Goal: Task Accomplishment & Management: Manage account settings

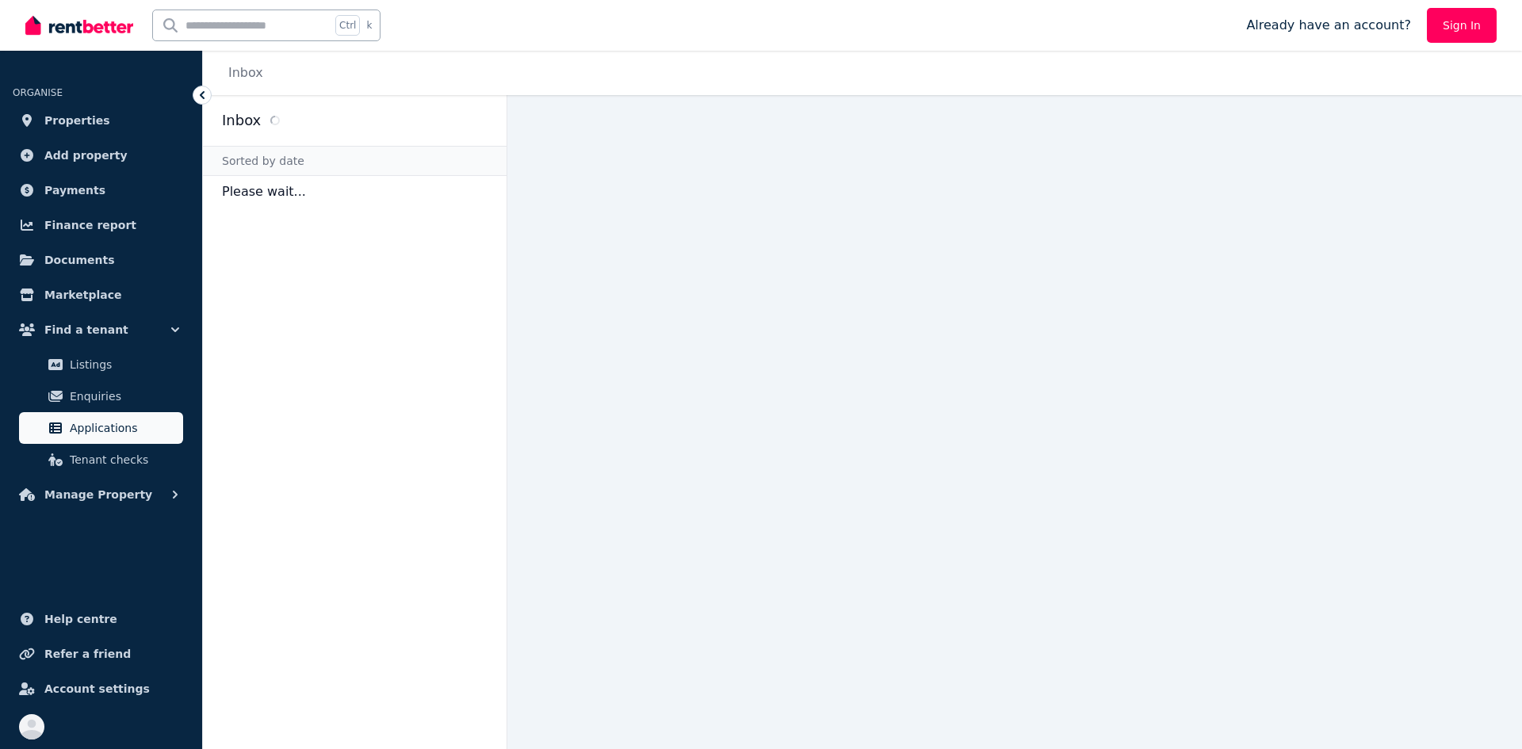
click at [94, 425] on span "Applications" at bounding box center [123, 428] width 107 height 19
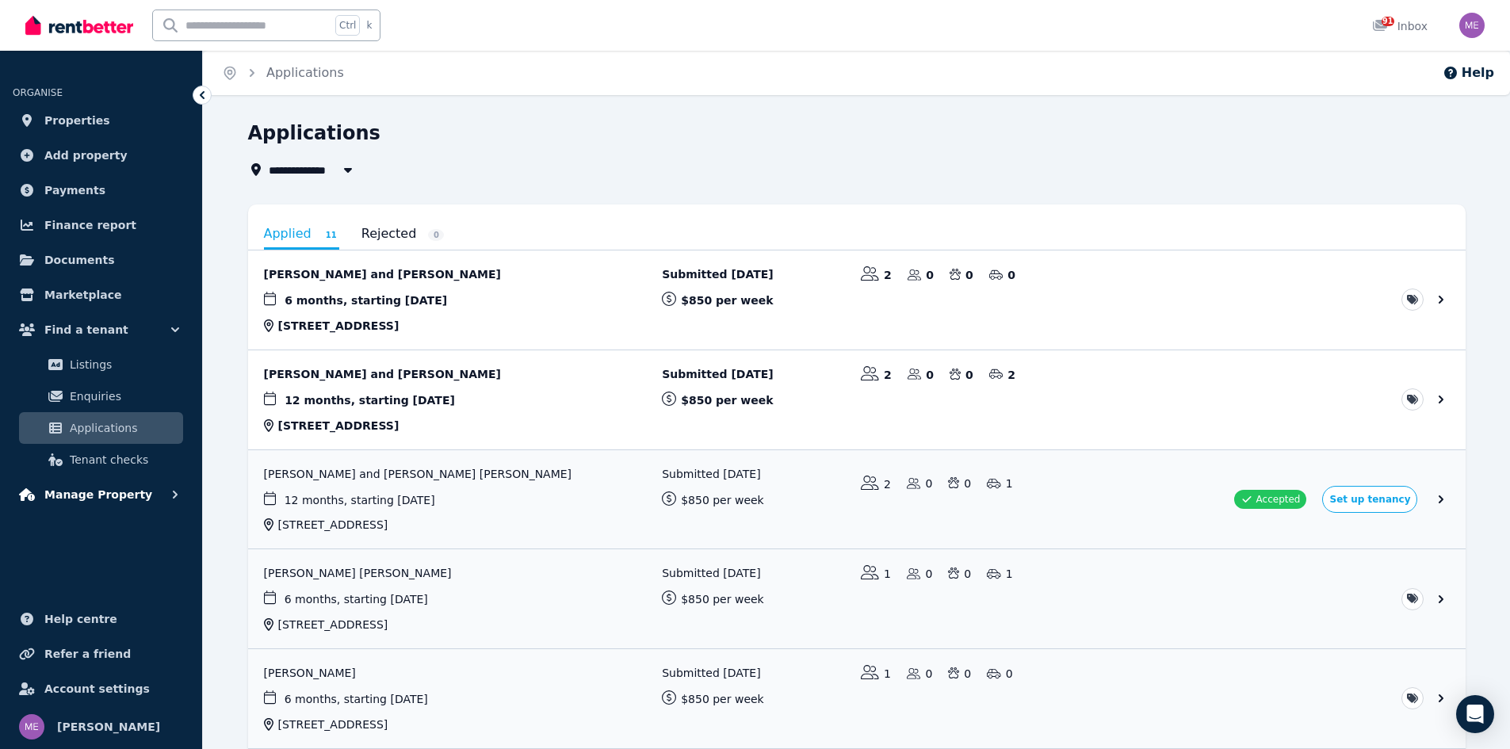
click at [84, 493] on span "Manage Property" at bounding box center [98, 494] width 108 height 19
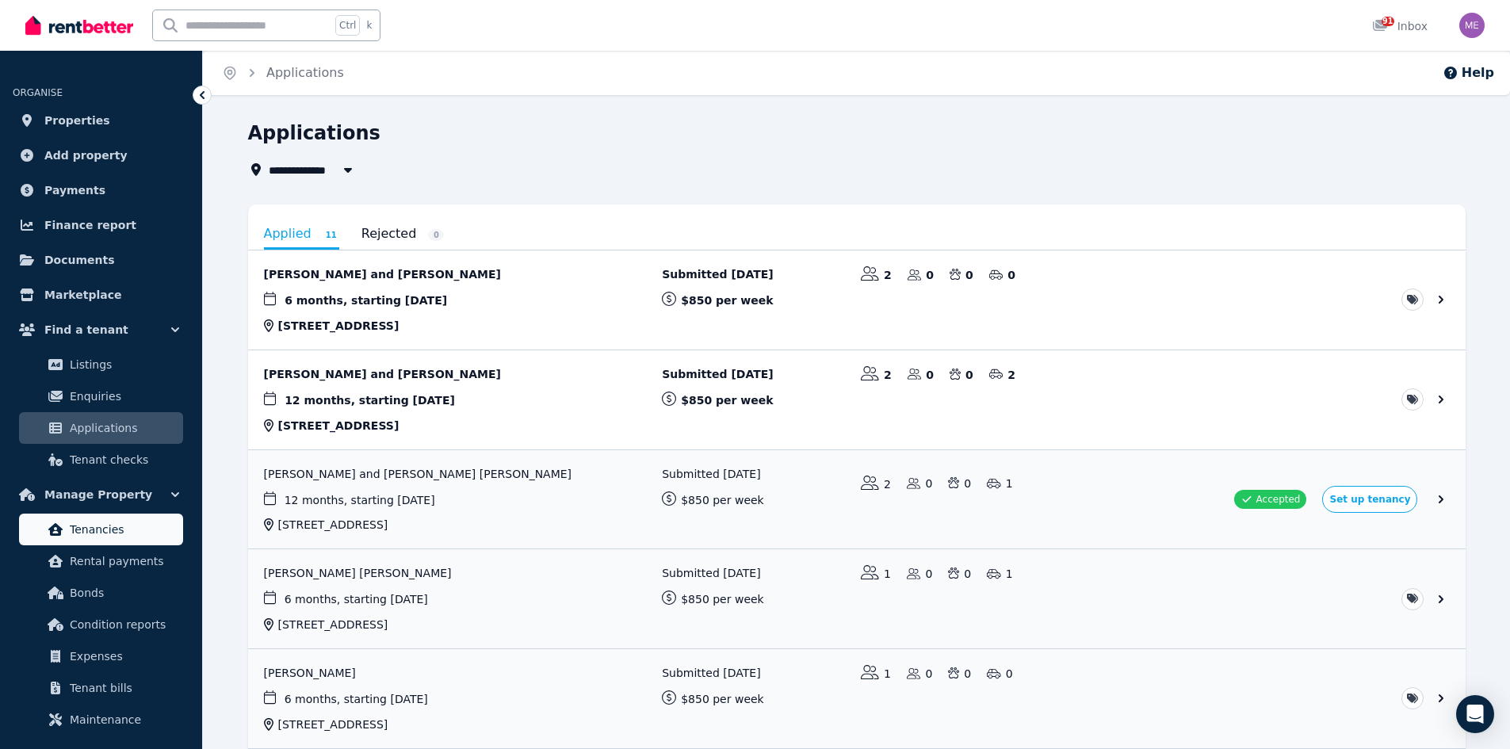
click at [91, 534] on span "Tenancies" at bounding box center [123, 529] width 107 height 19
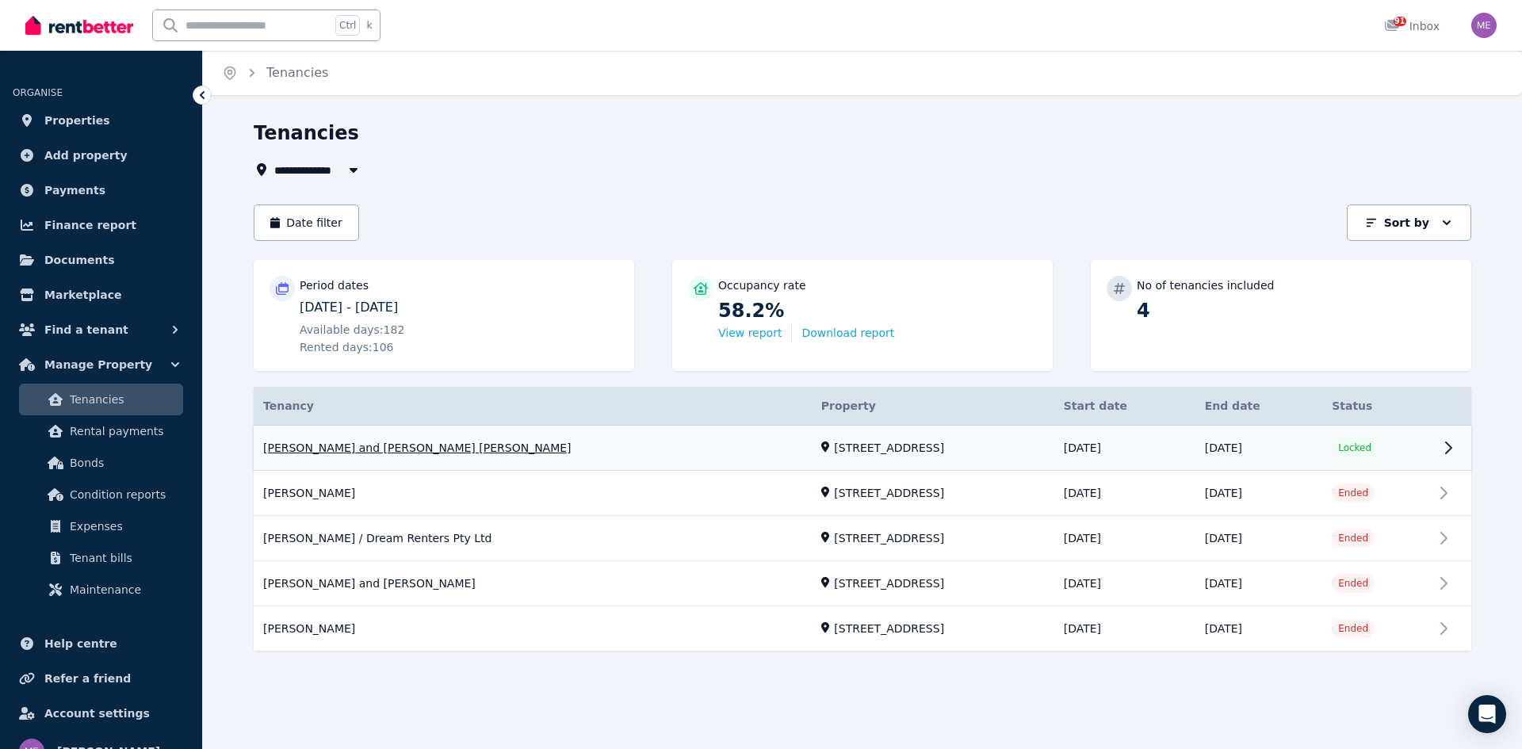
click at [780, 450] on link "View property details" at bounding box center [863, 448] width 1218 height 45
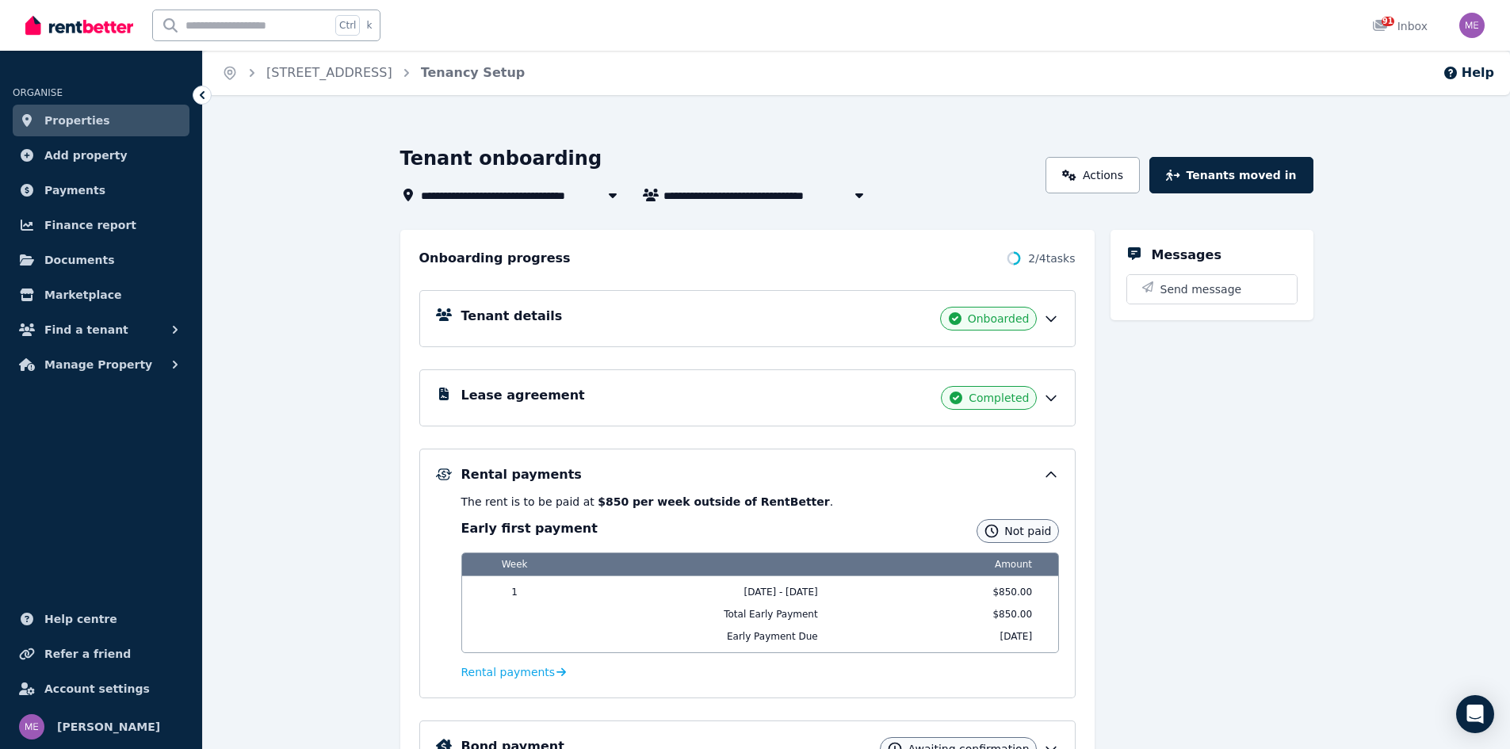
click at [991, 400] on span "Completed" at bounding box center [999, 398] width 60 height 16
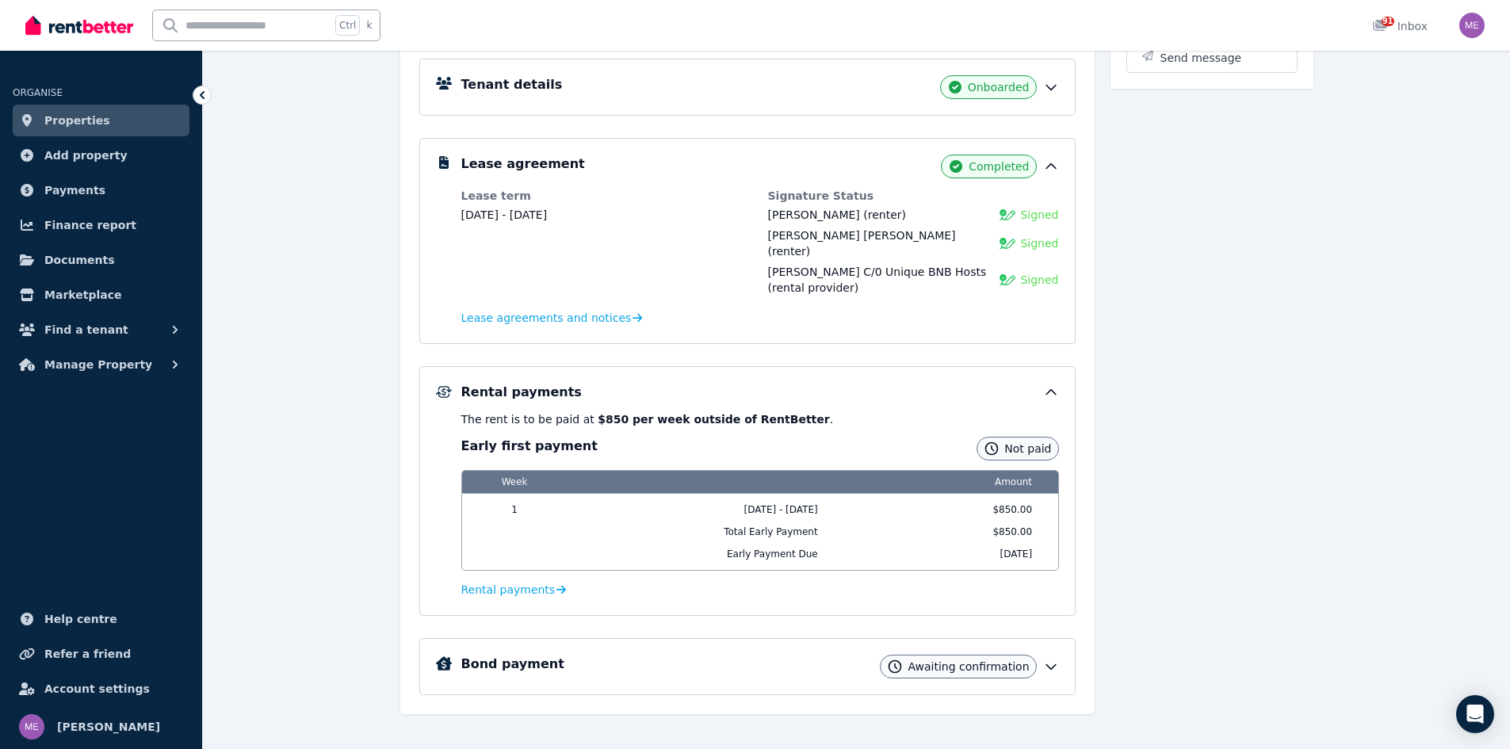
scroll to position [235, 0]
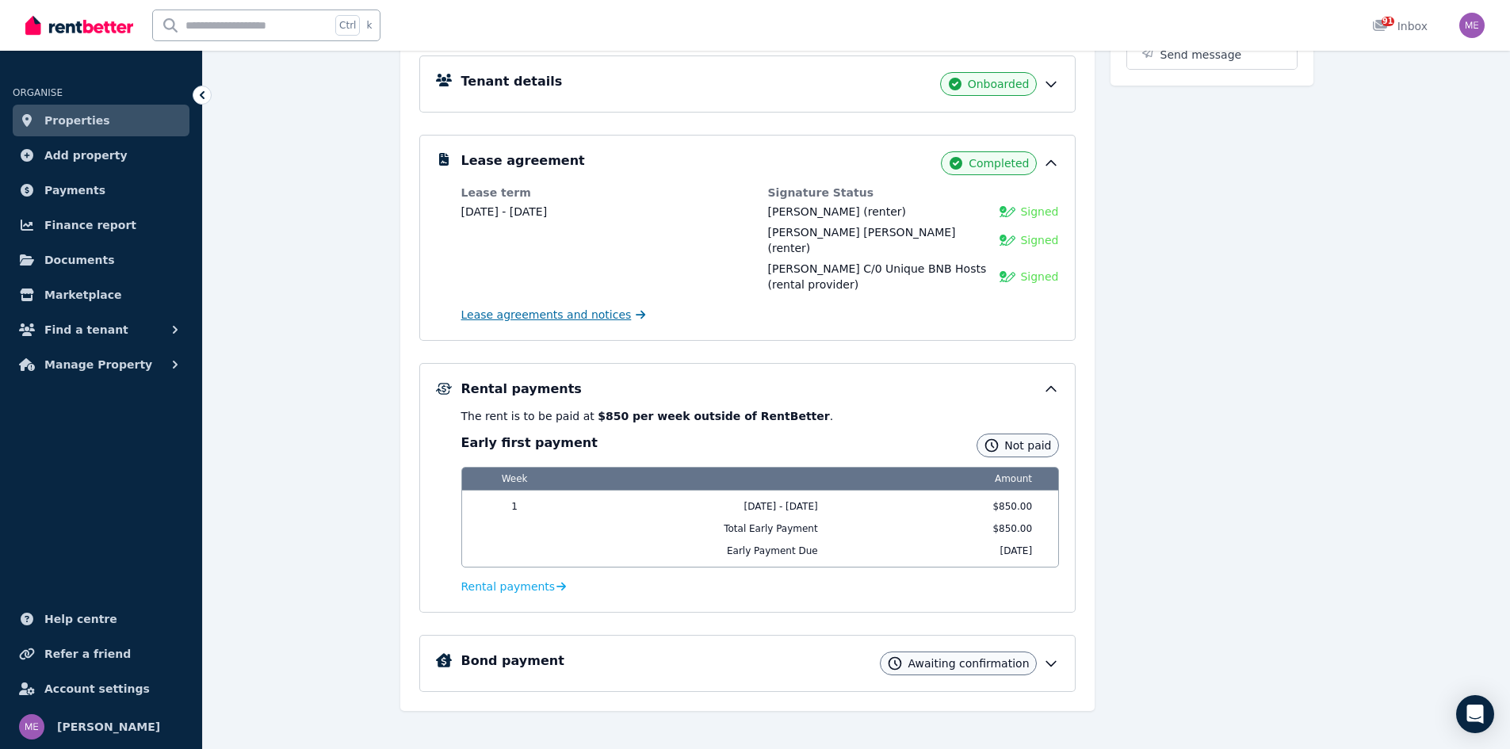
click at [522, 307] on span "Lease agreements and notices" at bounding box center [546, 315] width 170 height 16
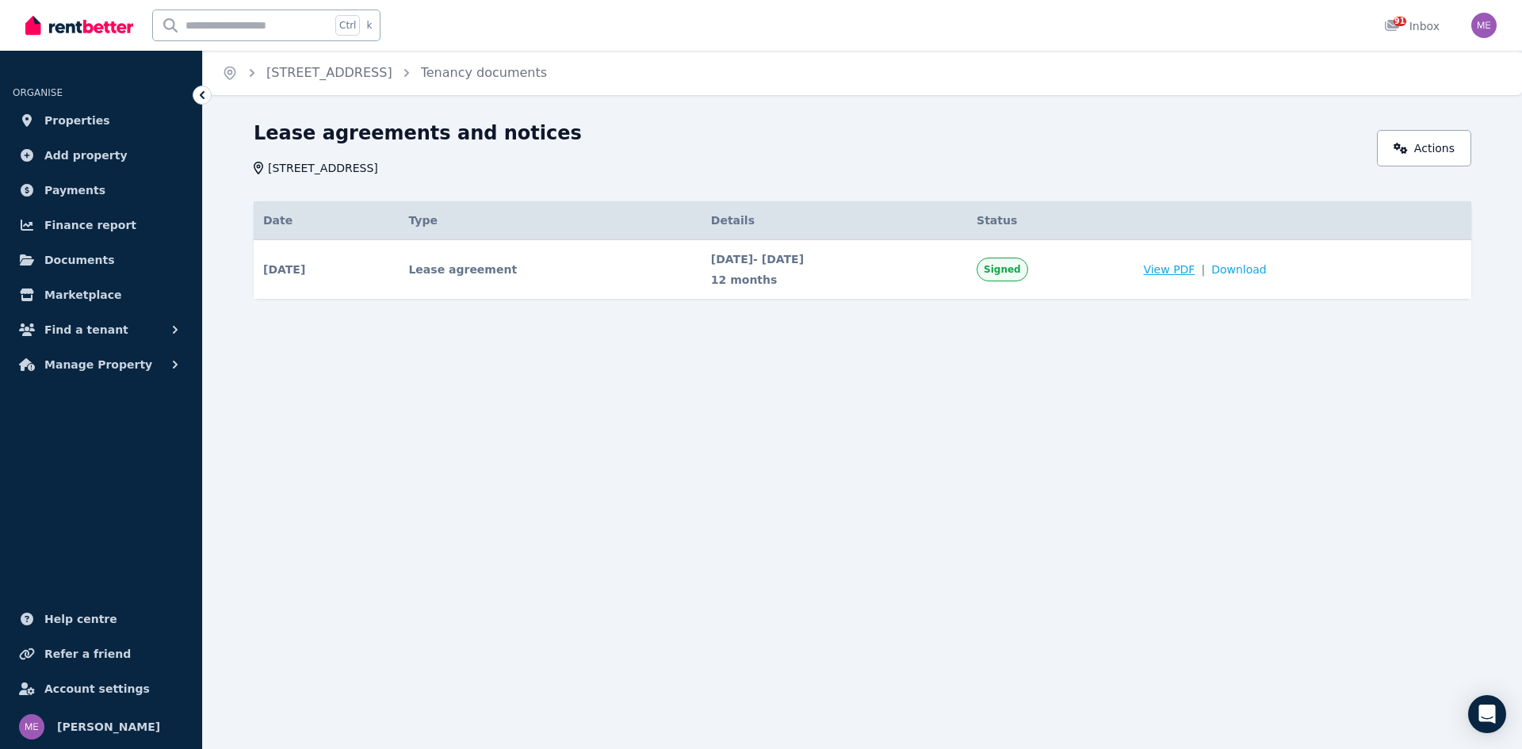
click at [1195, 272] on span "View PDF" at bounding box center [1169, 270] width 52 height 16
